Goal: Transaction & Acquisition: Purchase product/service

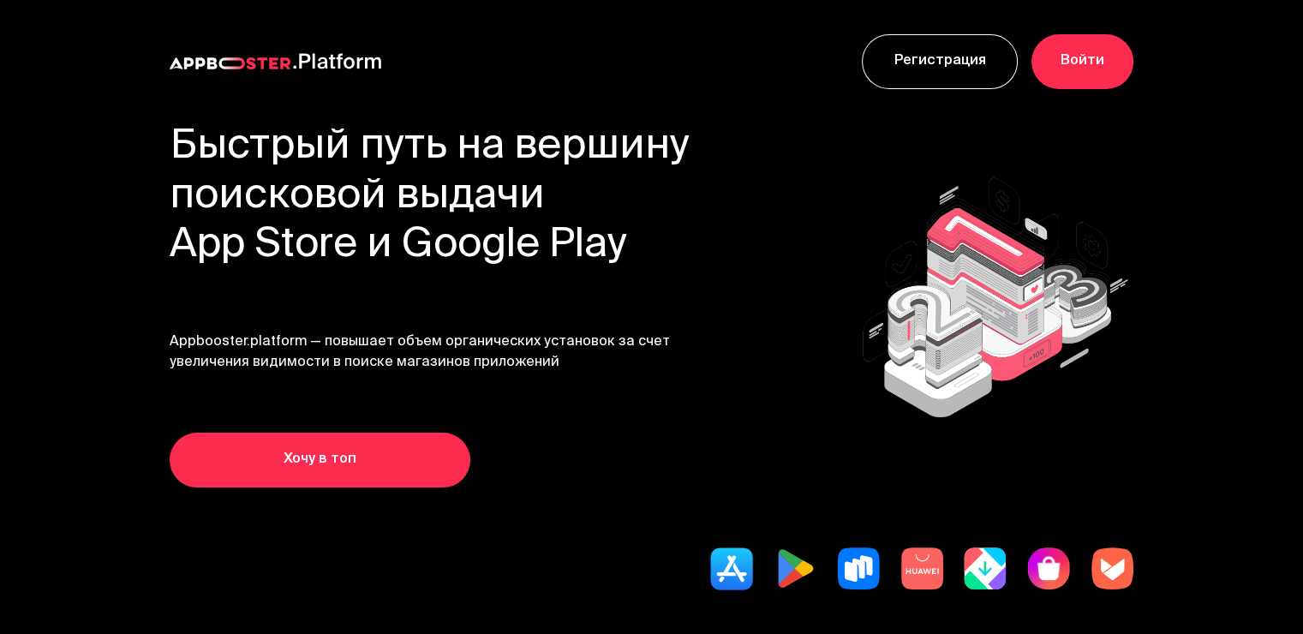
click at [244, 452] on link "Хочу в топ" at bounding box center [320, 460] width 301 height 55
click at [783, 578] on img at bounding box center [795, 568] width 43 height 43
drag, startPoint x: 783, startPoint y: 578, endPoint x: 797, endPoint y: 546, distance: 35.3
click at [783, 577] on img at bounding box center [795, 568] width 43 height 43
click at [782, 577] on img at bounding box center [795, 568] width 43 height 43
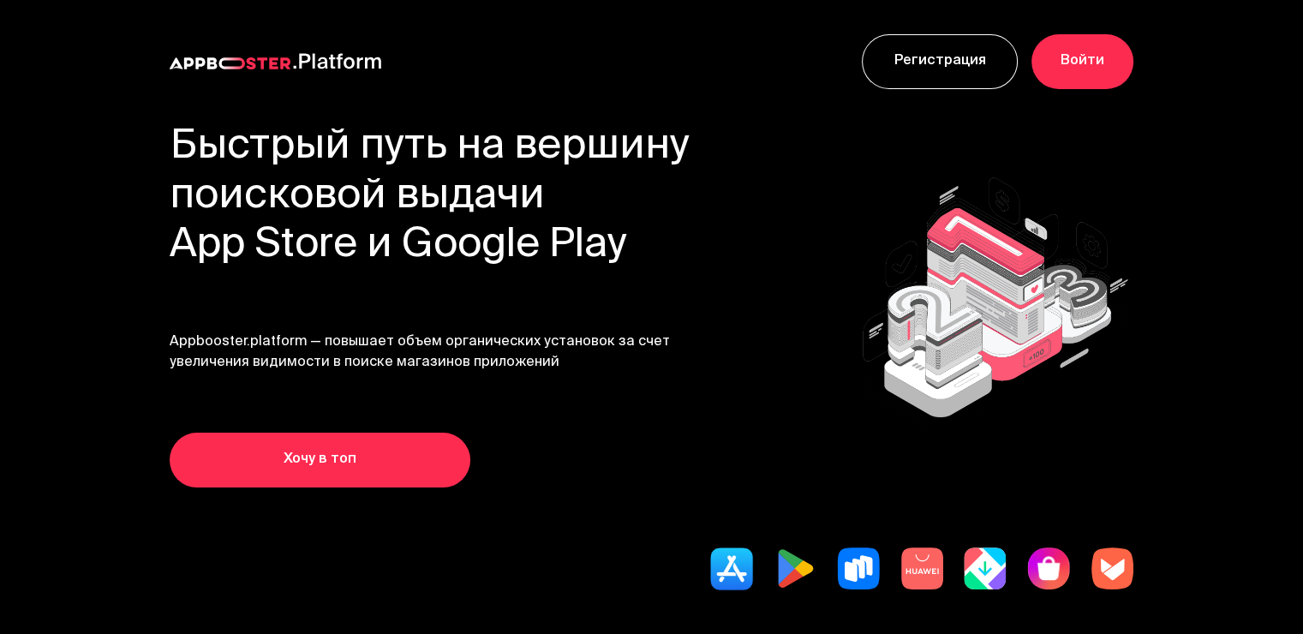
click at [782, 577] on img at bounding box center [795, 568] width 43 height 43
